Goal: Task Accomplishment & Management: Use online tool/utility

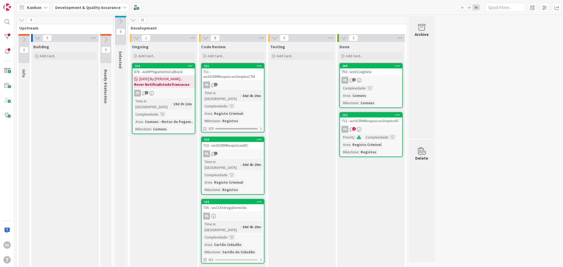
click at [172, 72] on div "878 - wsMPPagamentoCallback" at bounding box center [164, 71] width 62 height 7
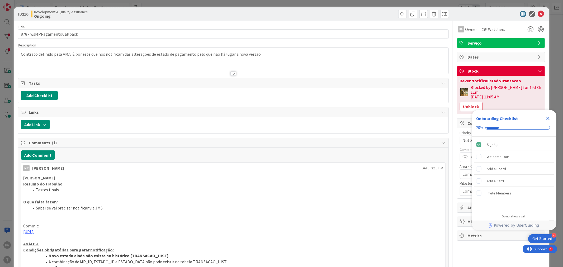
click at [553, 116] on div "Checklist Container" at bounding box center [548, 118] width 8 height 8
click at [550, 119] on icon "Close Checklist" at bounding box center [548, 118] width 6 height 6
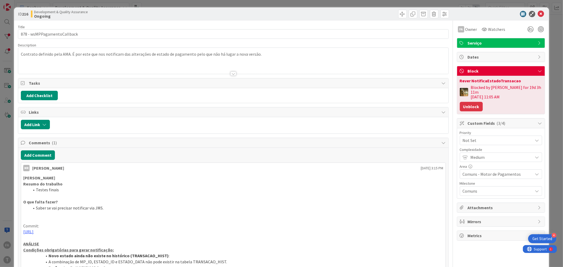
click at [467, 102] on button "Unblock" at bounding box center [471, 107] width 23 height 10
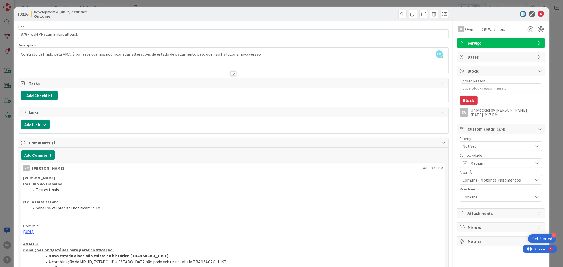
type textarea "x"
click at [538, 13] on icon at bounding box center [541, 14] width 6 height 6
